Goal: Navigation & Orientation: Find specific page/section

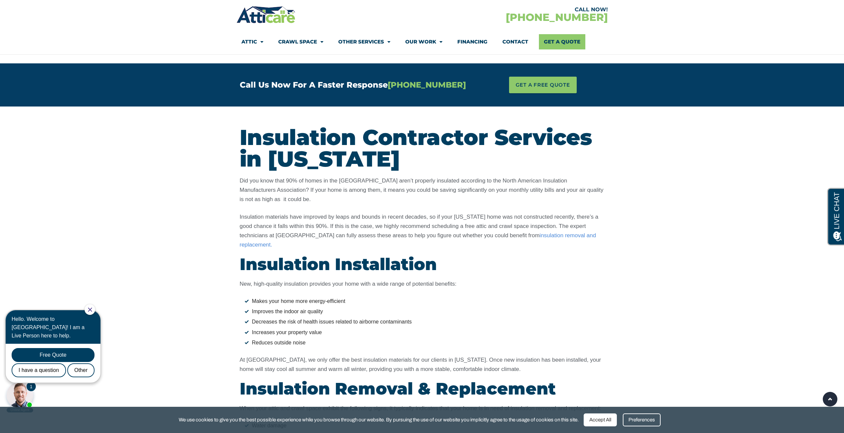
scroll to position [4108, 0]
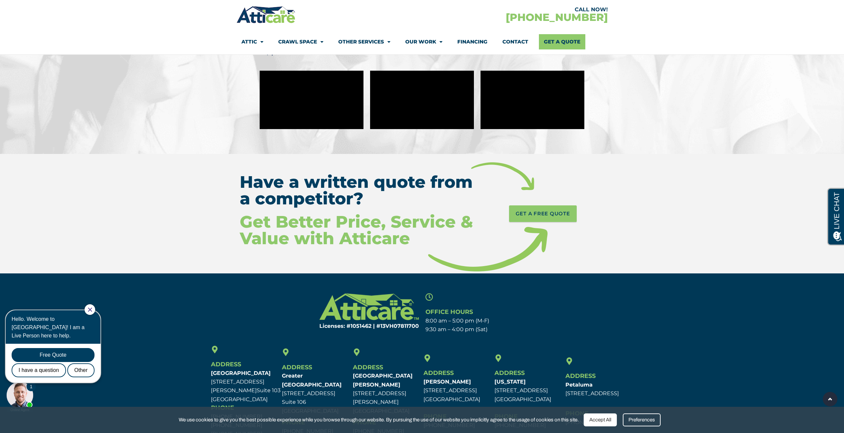
click at [351, 421] on span "We use cookies to give you the best possible experience while you browse throug…" at bounding box center [379, 419] width 400 height 8
click at [352, 420] on span "We use cookies to give you the best possible experience while you browse throug…" at bounding box center [379, 419] width 400 height 8
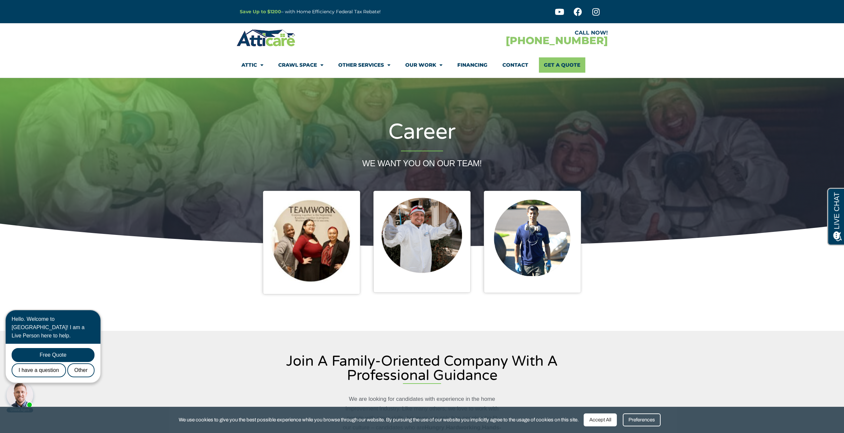
click at [602, 418] on div "Accept All" at bounding box center [600, 419] width 33 height 13
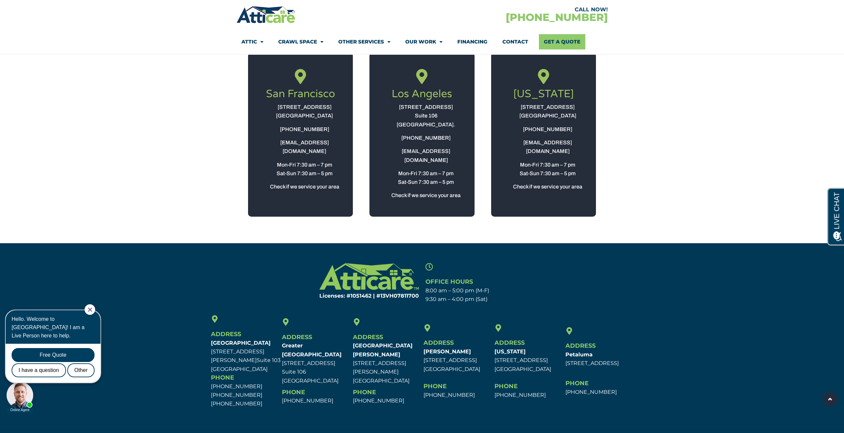
scroll to position [804, 0]
